Goal: Task Accomplishment & Management: Use online tool/utility

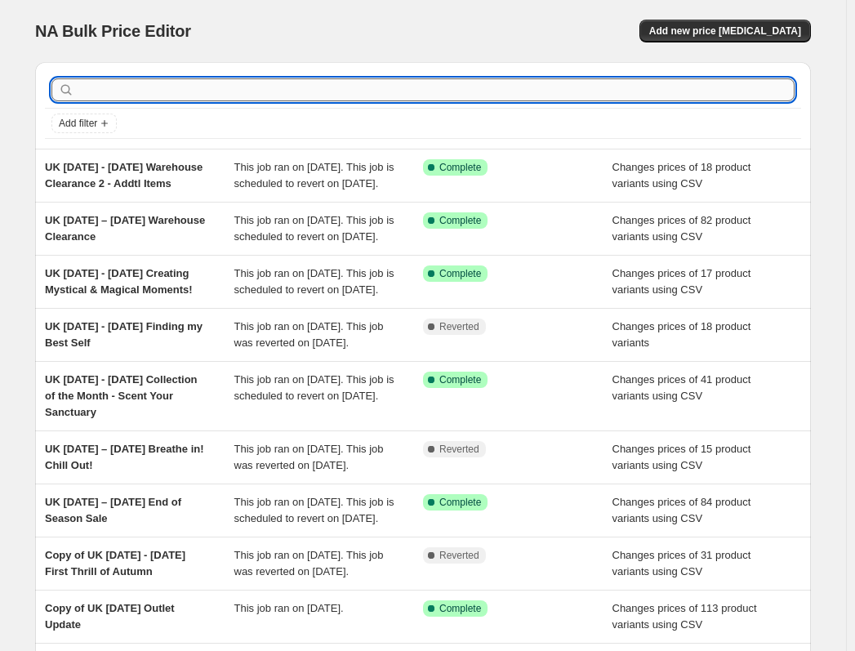
click at [214, 89] on input "text" at bounding box center [436, 89] width 717 height 23
type input "outlet"
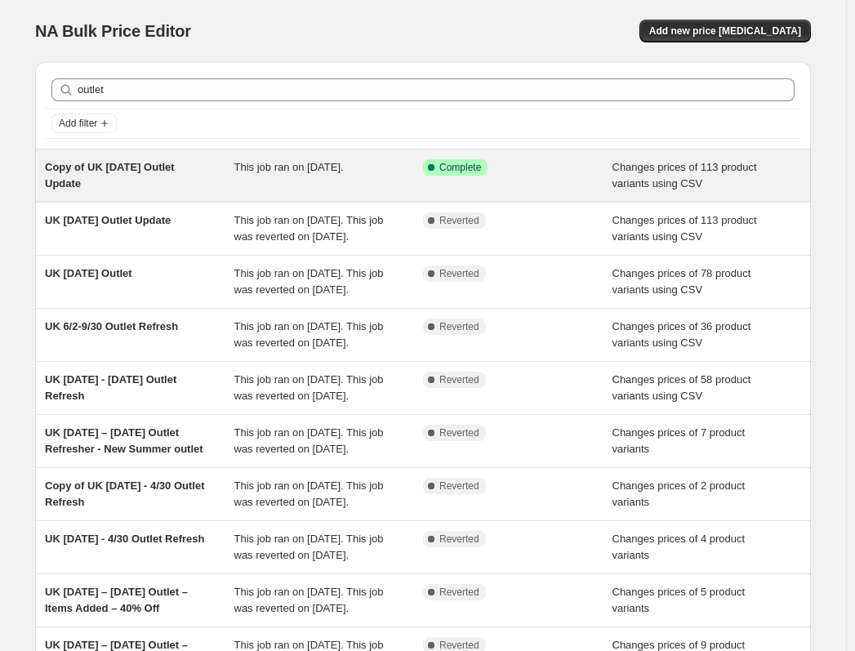
click at [175, 167] on span "Copy of UK [DATE] Outlet Update" at bounding box center [110, 175] width 130 height 29
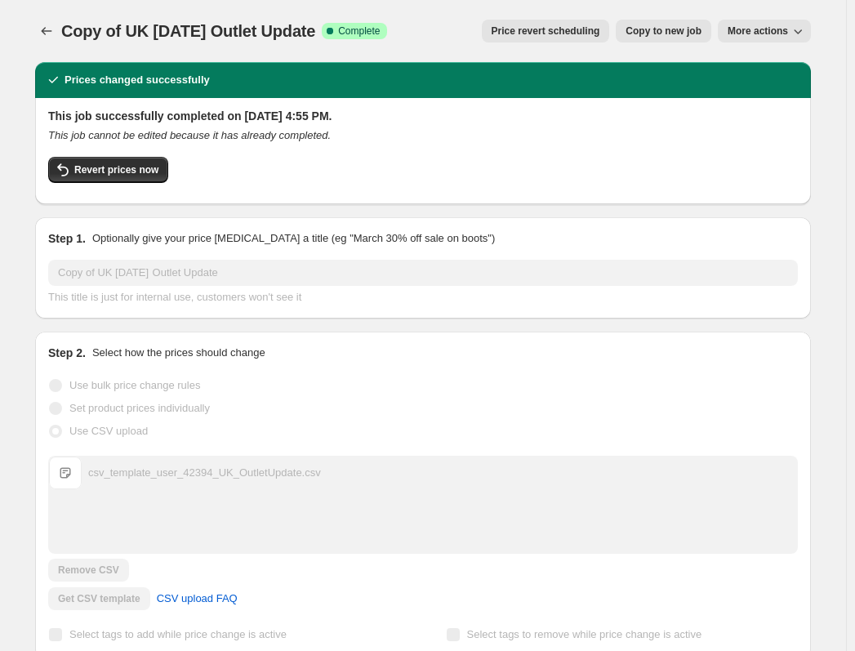
click at [535, 34] on span "Price revert scheduling" at bounding box center [545, 30] width 109 height 13
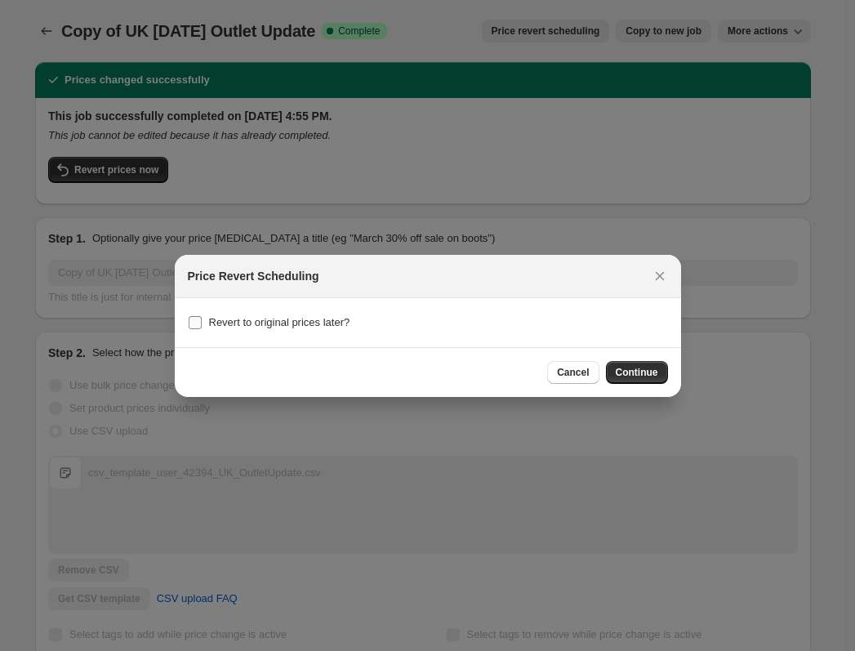
click at [295, 325] on span "Revert to original prices later?" at bounding box center [279, 322] width 141 height 12
click at [202, 325] on input "Revert to original prices later?" at bounding box center [195, 322] width 13 height 13
checkbox input "true"
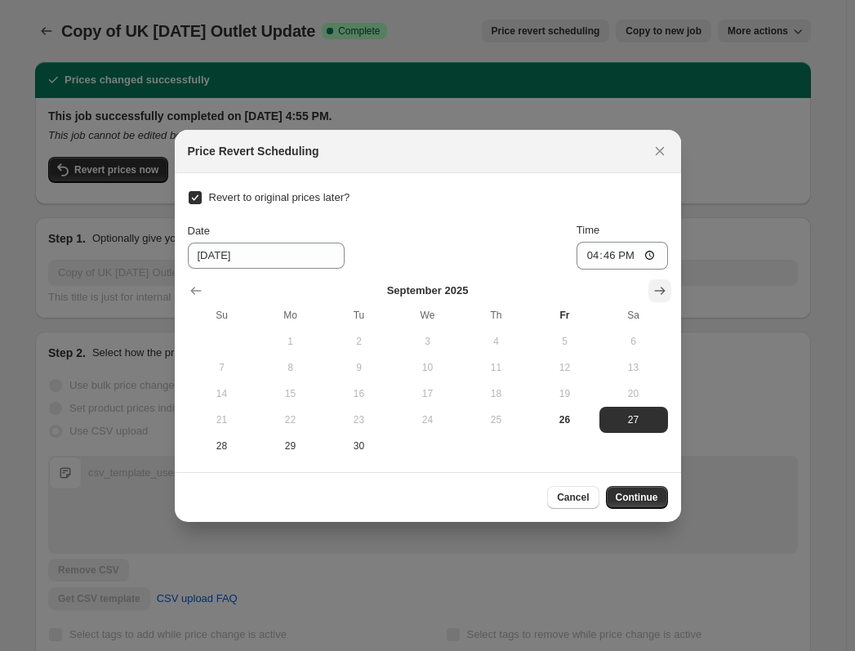
click at [655, 292] on icon "Show next month, October 2025" at bounding box center [659, 290] width 16 height 16
click at [662, 286] on icon "Show next month, November 2025" at bounding box center [659, 290] width 16 height 16
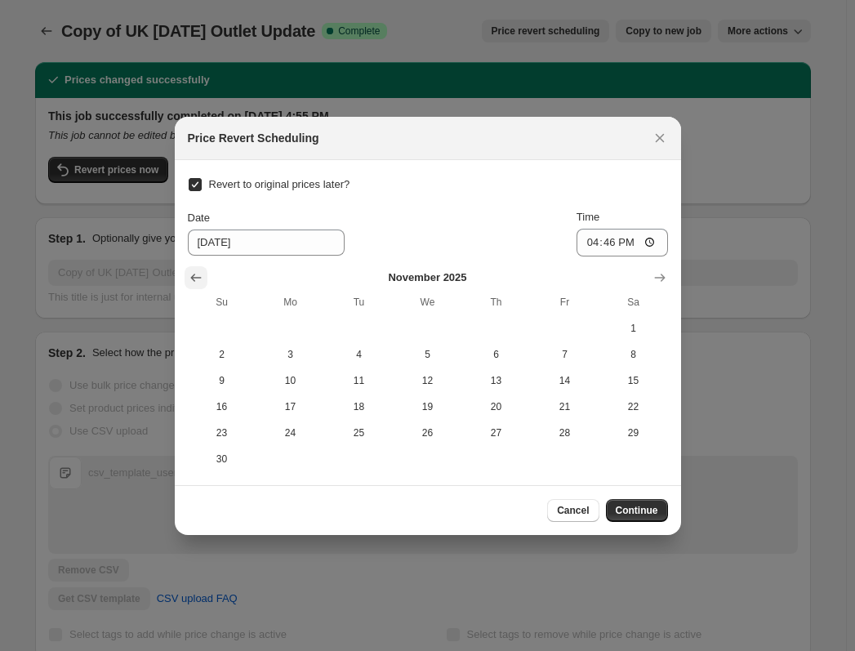
click at [194, 280] on icon "Show previous month, October 2025" at bounding box center [195, 277] width 11 height 8
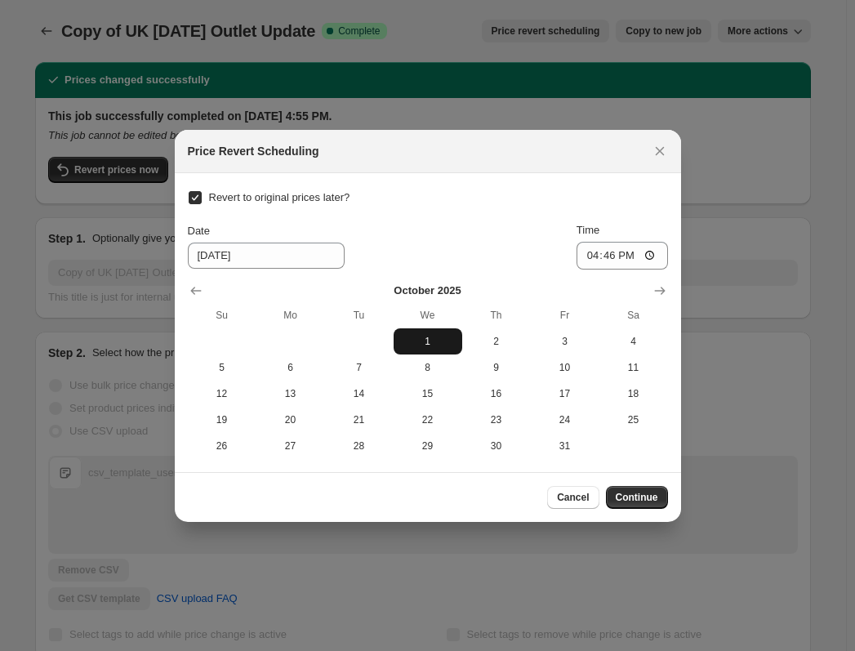
click at [442, 335] on span "1" at bounding box center [428, 341] width 56 height 13
click at [590, 256] on input "16:46" at bounding box center [621, 256] width 91 height 28
click at [189, 291] on icon "Show previous month, September 2025" at bounding box center [196, 290] width 16 height 16
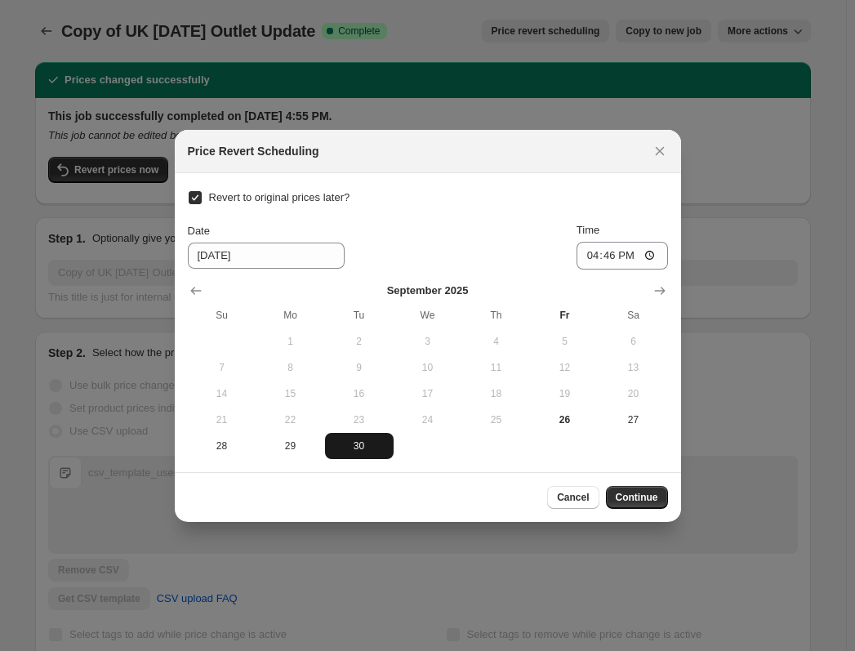
click at [351, 439] on span "30" at bounding box center [359, 445] width 56 height 13
type input "[DATE]"
click at [580, 255] on input "16:46" at bounding box center [621, 256] width 91 height 28
type input "17:00"
click at [652, 288] on icon "Show next month, October 2025" at bounding box center [659, 290] width 16 height 16
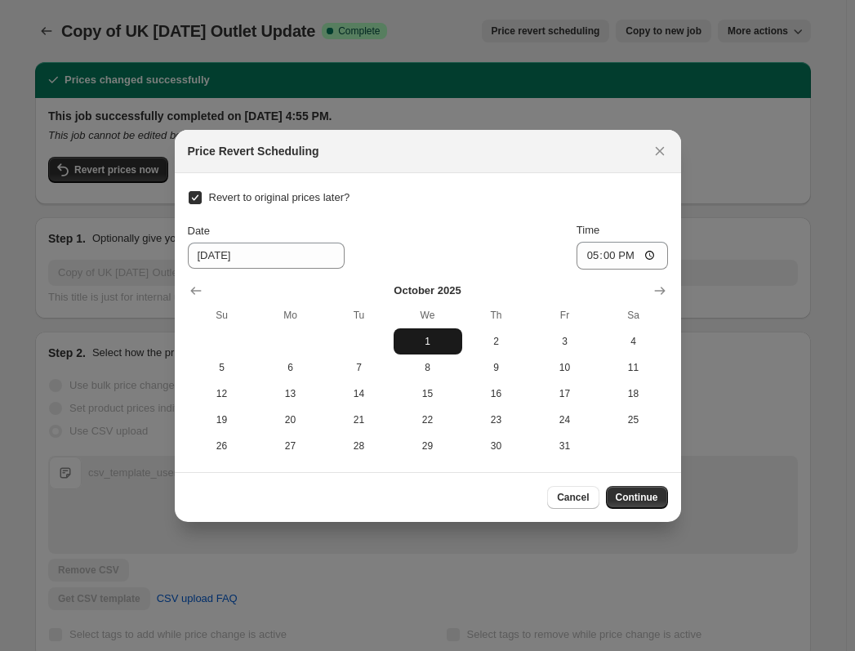
click at [430, 336] on span "1" at bounding box center [428, 341] width 56 height 13
type input "[DATE]"
click at [595, 252] on input "17:00" at bounding box center [621, 256] width 91 height 28
type input "08:00"
click at [640, 492] on span "Continue" at bounding box center [636, 497] width 42 height 13
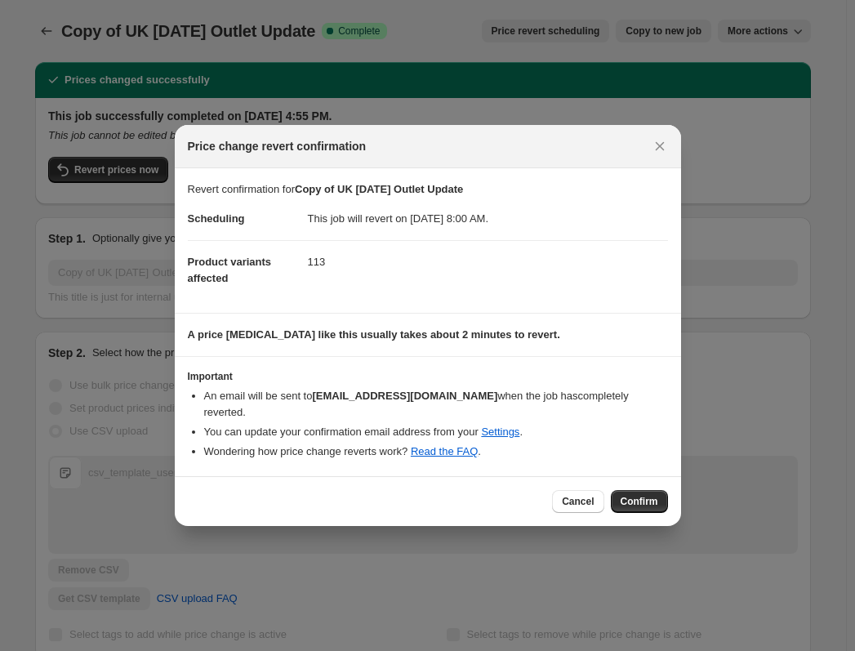
click at [640, 495] on span "Confirm" at bounding box center [639, 501] width 38 height 13
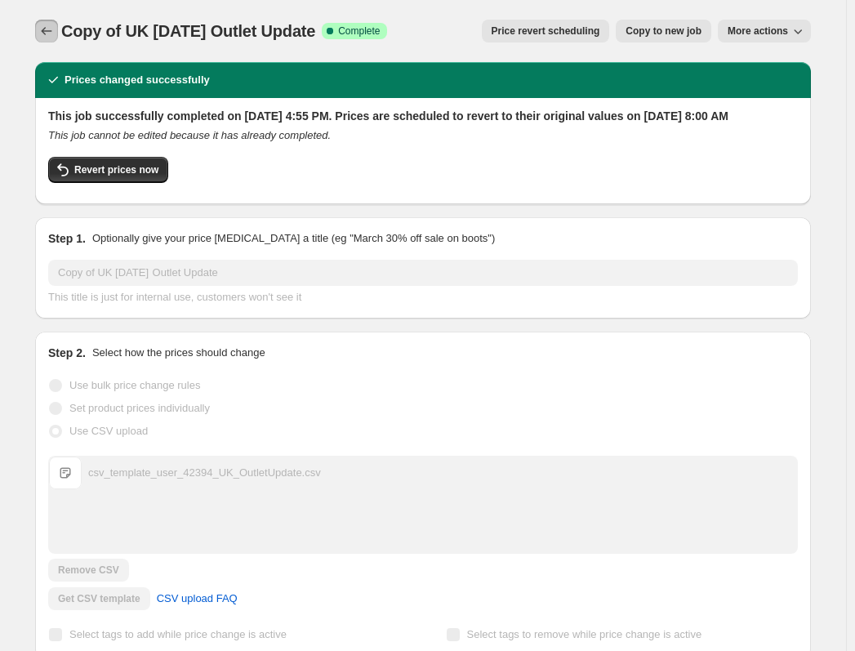
click at [45, 28] on icon "Price change jobs" at bounding box center [46, 31] width 16 height 16
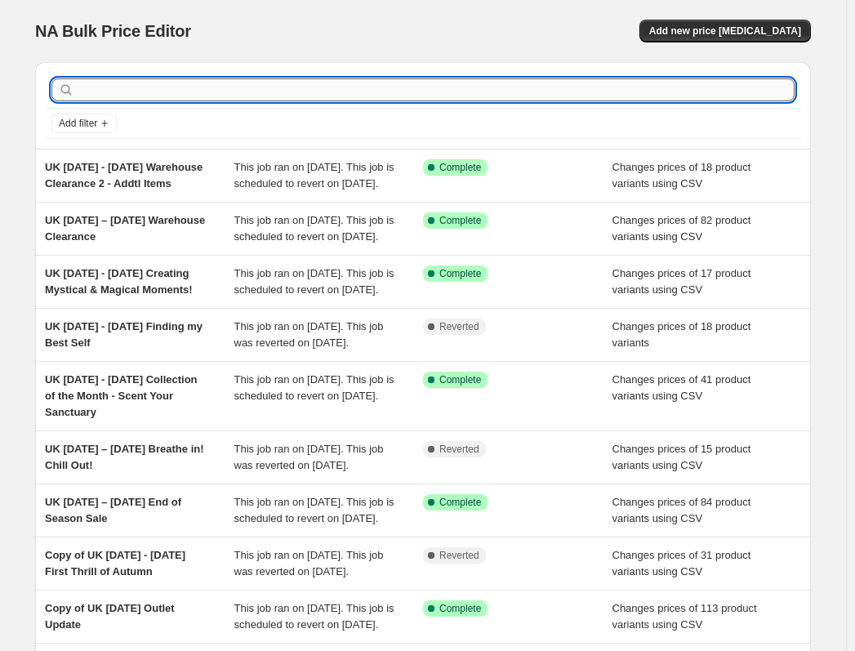
click at [245, 94] on input "text" at bounding box center [436, 89] width 717 height 23
type input "outlet"
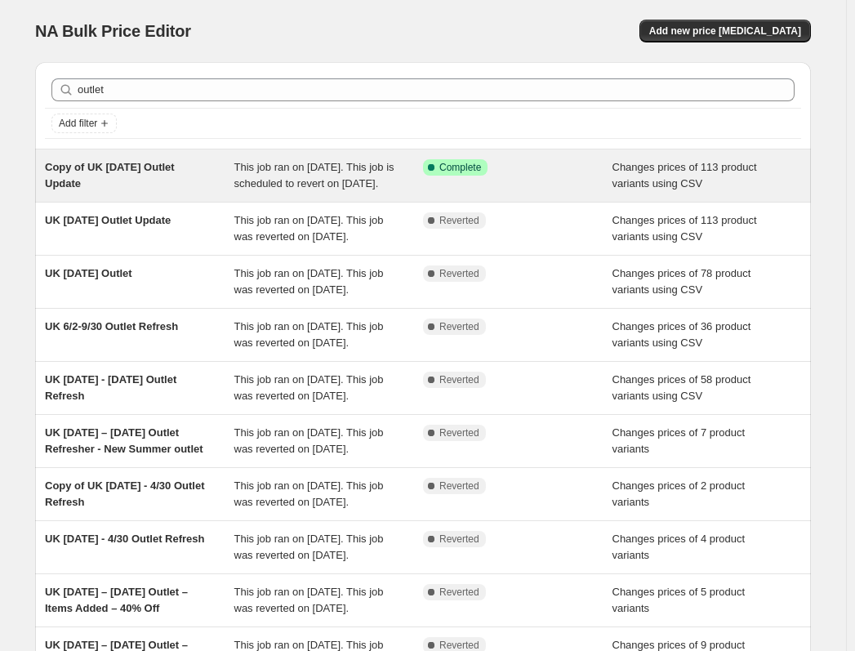
drag, startPoint x: 43, startPoint y: 156, endPoint x: 91, endPoint y: 177, distance: 51.9
click at [91, 177] on div "Copy of UK [DATE] Outlet Update This job ran on [DATE]. This job is scheduled t…" at bounding box center [422, 175] width 775 height 52
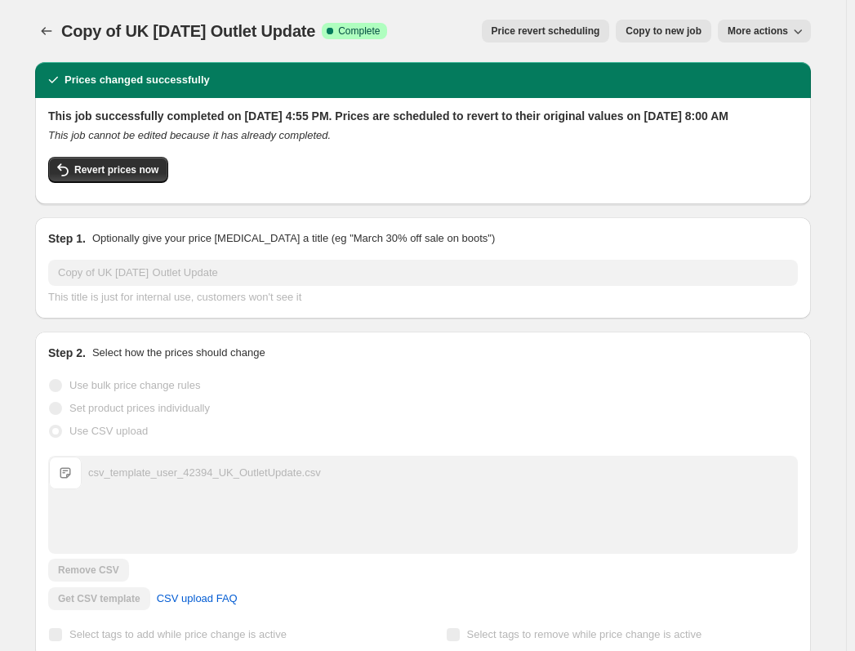
click at [550, 29] on span "Price revert scheduling" at bounding box center [545, 30] width 109 height 13
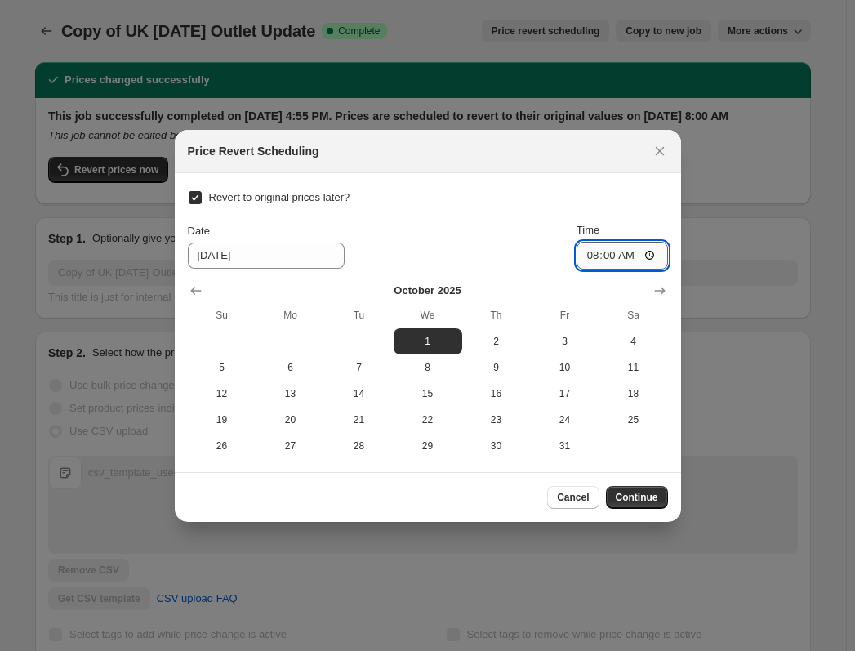
click at [587, 255] on input "08:00" at bounding box center [621, 256] width 91 height 28
type input "07:30"
click at [646, 495] on span "Continue" at bounding box center [636, 497] width 42 height 13
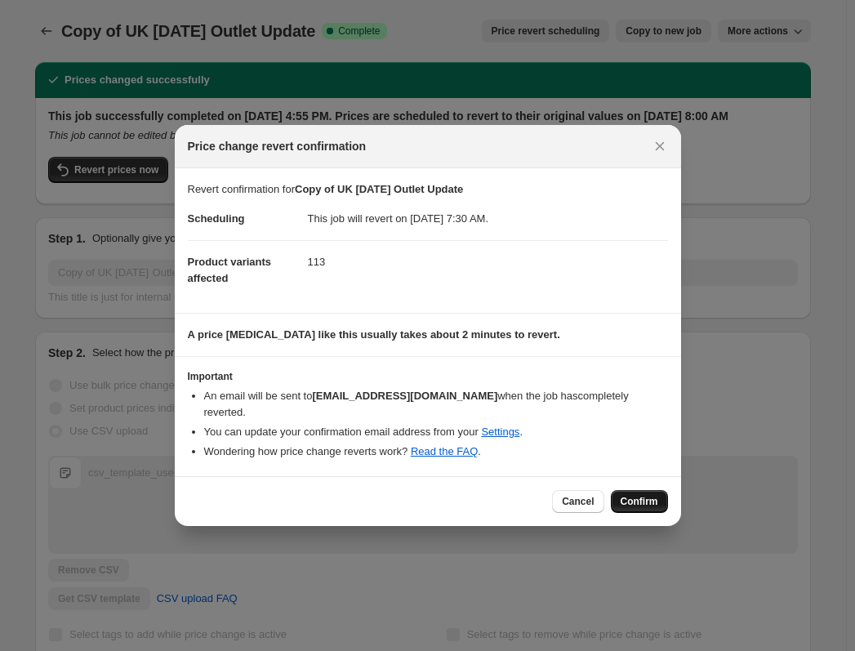
click at [644, 490] on button "Confirm" at bounding box center [639, 501] width 57 height 23
